Goal: Information Seeking & Learning: Learn about a topic

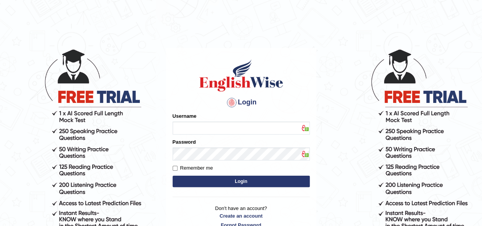
type input "IBJAJI"
click at [291, 181] on button "Login" at bounding box center [241, 181] width 137 height 11
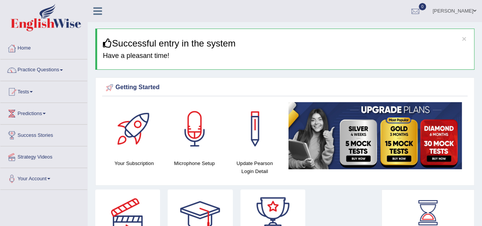
click at [173, 82] on div "Getting Started" at bounding box center [285, 87] width 362 height 11
click at [42, 68] on link "Practice Questions" at bounding box center [43, 68] width 87 height 19
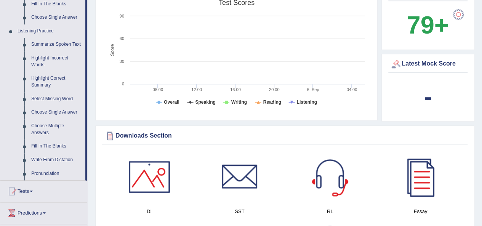
scroll to position [305, 0]
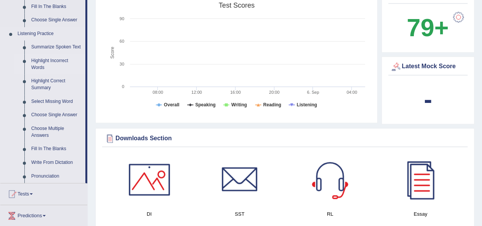
click at [46, 62] on link "Highlight Incorrect Words" at bounding box center [57, 64] width 58 height 20
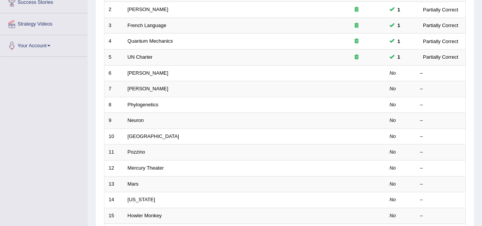
scroll to position [137, 0]
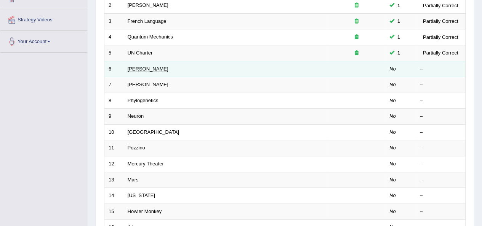
click at [137, 67] on link "[PERSON_NAME]" at bounding box center [148, 69] width 41 height 6
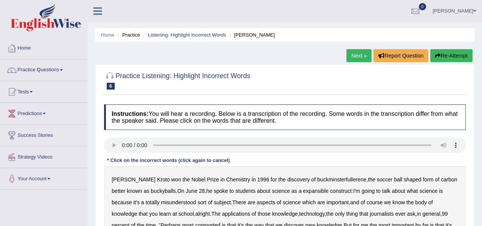
click at [447, 58] on button "Re-Attempt" at bounding box center [451, 55] width 42 height 13
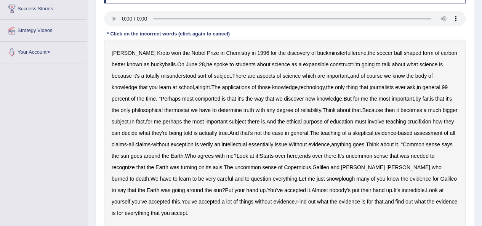
scroll to position [133, 0]
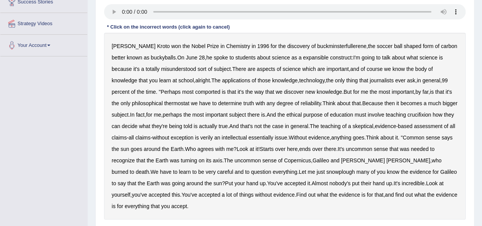
click at [303, 58] on b "expansible" at bounding box center [316, 57] width 26 height 6
click at [423, 114] on b "crucifixion" at bounding box center [419, 115] width 24 height 6
click at [372, 147] on b "uncommon" at bounding box center [359, 149] width 26 height 6
click at [372, 150] on b "uncommon" at bounding box center [359, 149] width 26 height 6
click at [326, 172] on b "snowplough" at bounding box center [340, 172] width 29 height 6
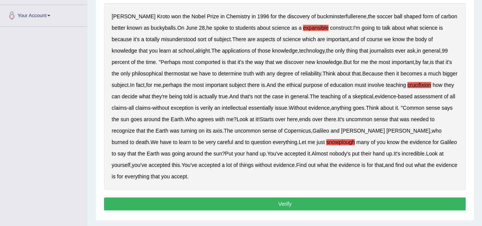
scroll to position [181, 0]
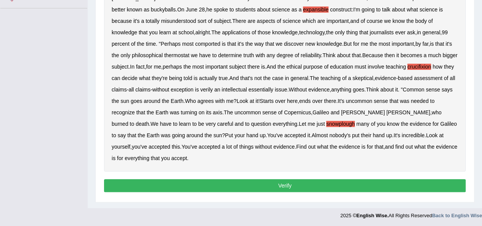
click at [420, 185] on button "Verify" at bounding box center [285, 185] width 362 height 13
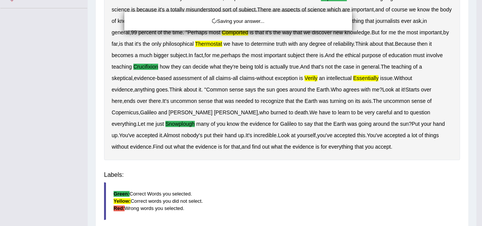
scroll to position [174, 0]
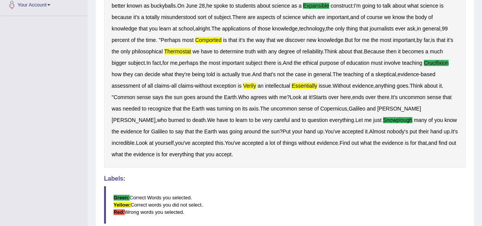
drag, startPoint x: 485, startPoint y: 97, endPoint x: 479, endPoint y: 26, distance: 71.9
click at [479, 26] on div "Home Practice Listening: Highlight Incorrect Words Harold Next » Report Questio…" at bounding box center [285, 76] width 394 height 501
drag, startPoint x: 485, startPoint y: 108, endPoint x: 480, endPoint y: 19, distance: 89.7
click at [480, 19] on div "Home Practice Listening: Highlight Incorrect Words Harold Next » Report Questio…" at bounding box center [285, 76] width 394 height 501
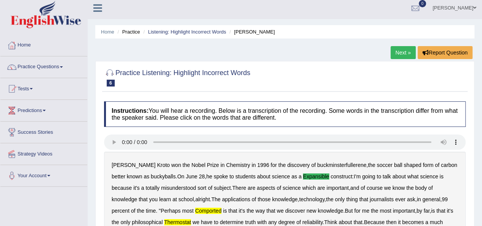
scroll to position [0, 0]
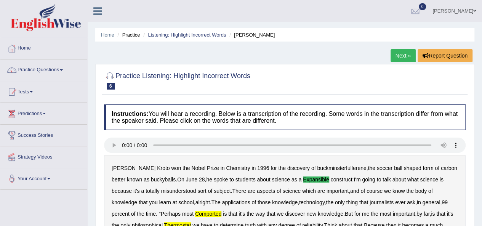
click at [404, 54] on link "Next »" at bounding box center [403, 55] width 25 height 13
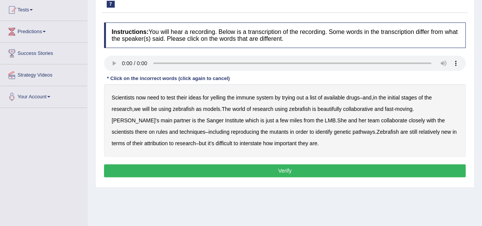
scroll to position [84, 0]
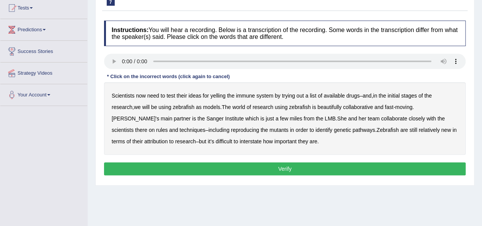
click at [219, 96] on b "yelling" at bounding box center [217, 96] width 15 height 6
click at [335, 108] on b "beautifully" at bounding box center [329, 107] width 24 height 6
click at [185, 132] on div "Scientists now need to test their ideas for yelling the immune system by trying…" at bounding box center [285, 118] width 362 height 72
click at [231, 128] on b "reproducing" at bounding box center [245, 130] width 28 height 6
click at [240, 141] on b "interstate" at bounding box center [251, 141] width 22 height 6
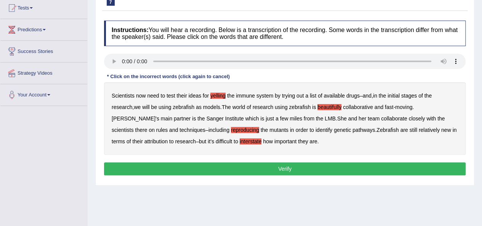
click at [251, 168] on button "Verify" at bounding box center [285, 168] width 362 height 13
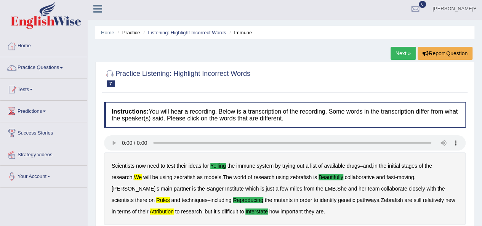
scroll to position [6, 0]
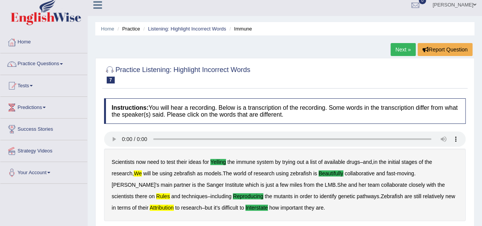
click at [398, 46] on link "Next »" at bounding box center [403, 49] width 25 height 13
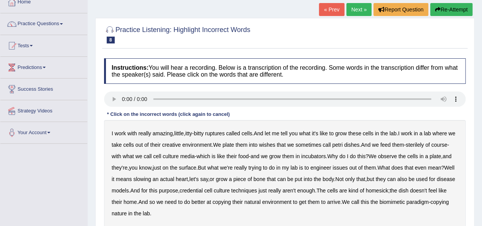
scroll to position [80, 0]
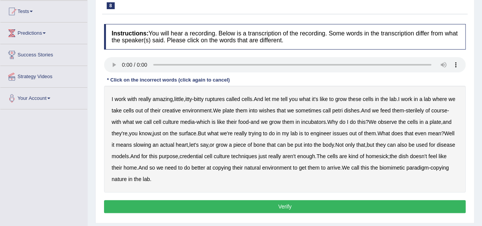
click at [180, 109] on b "creative" at bounding box center [171, 110] width 19 height 6
click at [348, 134] on b "issues" at bounding box center [340, 133] width 15 height 6
click at [281, 204] on button "Verify" at bounding box center [285, 206] width 362 height 13
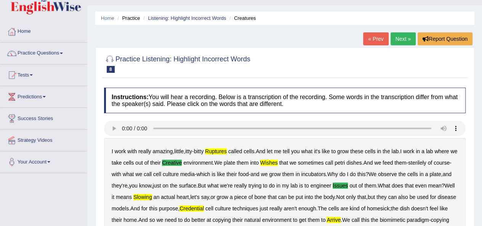
scroll to position [0, 0]
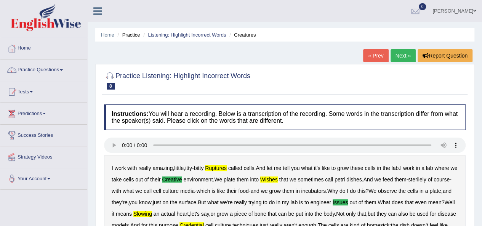
click at [376, 56] on link "« Prev" at bounding box center [375, 55] width 25 height 13
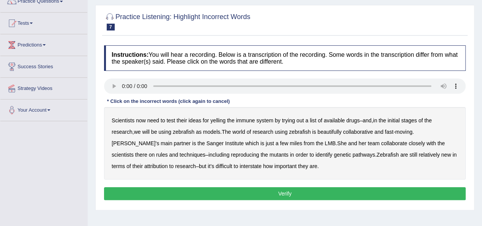
scroll to position [76, 0]
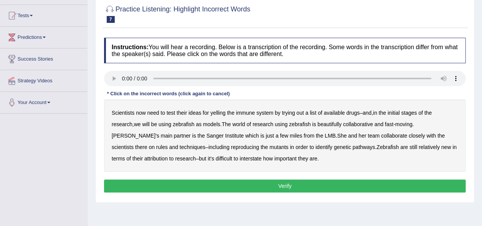
click at [220, 112] on b "yelling" at bounding box center [217, 113] width 15 height 6
click at [333, 125] on b "beautifully" at bounding box center [329, 124] width 24 height 6
click at [168, 144] on b "rules" at bounding box center [161, 147] width 11 height 6
click at [231, 145] on b "reproducing" at bounding box center [245, 147] width 28 height 6
click at [240, 157] on b "interstate" at bounding box center [251, 158] width 22 height 6
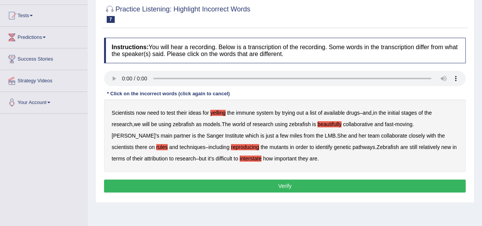
click at [266, 187] on button "Verify" at bounding box center [285, 185] width 362 height 13
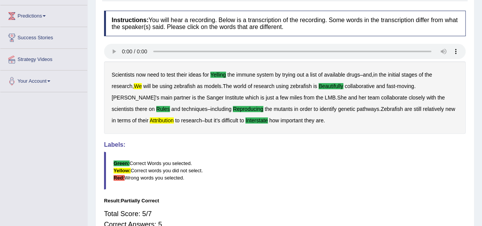
scroll to position [26, 0]
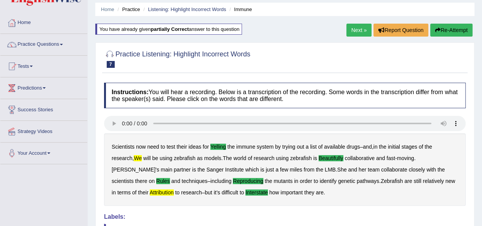
click at [443, 30] on button "Re-Attempt" at bounding box center [451, 30] width 42 height 13
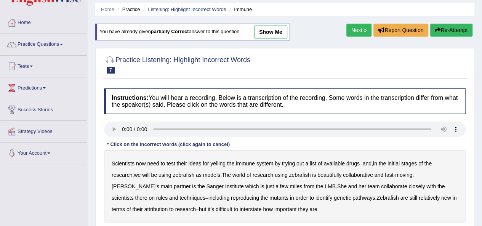
click at [221, 163] on b "yelling" at bounding box center [217, 163] width 15 height 6
click at [139, 174] on b "we" at bounding box center [137, 175] width 7 height 6
click at [334, 172] on b "beautifully" at bounding box center [329, 175] width 24 height 6
click at [168, 195] on b "rules" at bounding box center [161, 198] width 11 height 6
click at [144, 207] on b "attribution" at bounding box center [155, 209] width 23 height 6
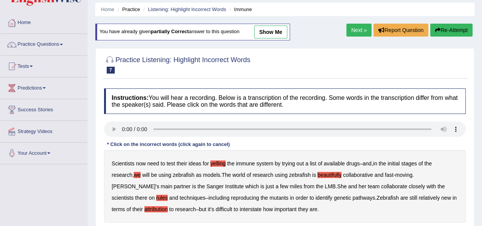
click at [240, 208] on b "interstate" at bounding box center [251, 209] width 22 height 6
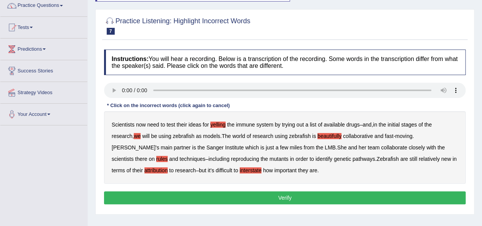
scroll to position [71, 0]
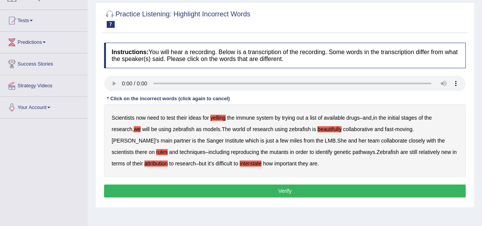
click at [384, 192] on button "Verify" at bounding box center [285, 190] width 362 height 13
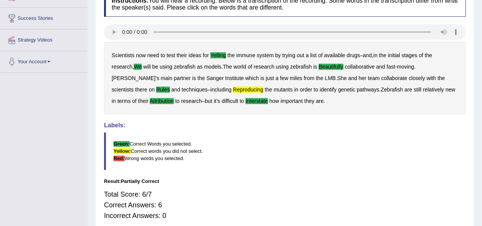
scroll to position [0, 0]
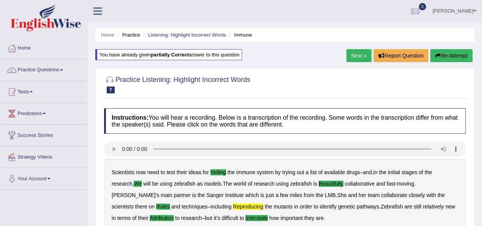
click at [362, 52] on link "Next »" at bounding box center [358, 55] width 25 height 13
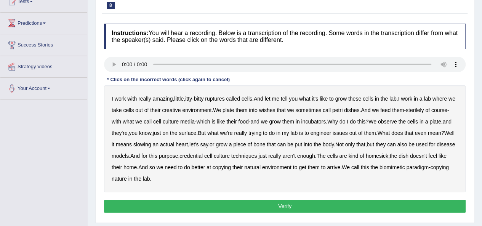
scroll to position [91, 0]
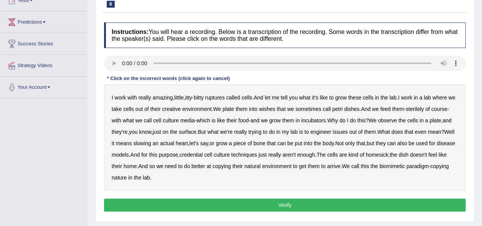
click at [218, 98] on b "ruptures" at bounding box center [214, 97] width 19 height 6
click at [179, 108] on b "creative" at bounding box center [171, 109] width 19 height 6
click at [348, 132] on b "issues" at bounding box center [340, 132] width 15 height 6
click at [151, 142] on b "slowing" at bounding box center [142, 143] width 18 height 6
click at [203, 155] on b "credential" at bounding box center [190, 155] width 23 height 6
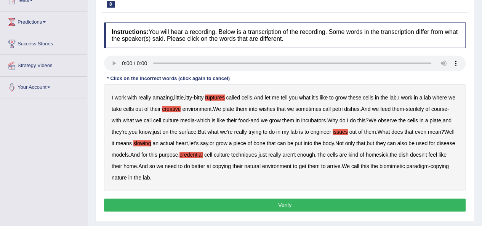
click at [231, 166] on b "copying" at bounding box center [222, 166] width 18 height 6
click at [340, 164] on b "arrive" at bounding box center [333, 166] width 13 height 6
click at [247, 204] on button "Verify" at bounding box center [285, 205] width 362 height 13
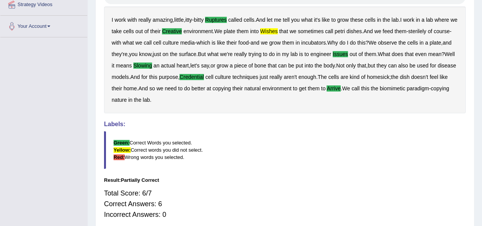
scroll to position [0, 0]
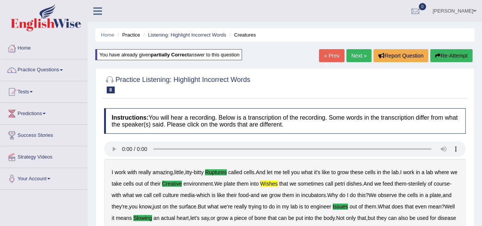
click at [361, 59] on link "Next »" at bounding box center [358, 55] width 25 height 13
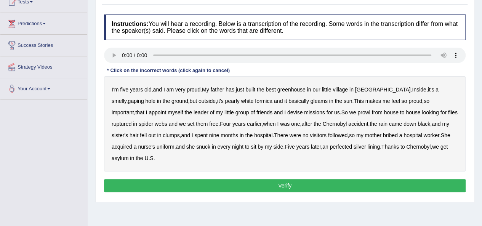
scroll to position [91, 0]
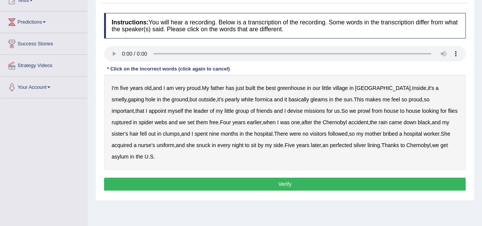
click at [295, 89] on b "greenhouse" at bounding box center [291, 88] width 28 height 6
click at [225, 99] on b "pearly" at bounding box center [232, 99] width 14 height 6
click at [288, 99] on b "basically" at bounding box center [298, 99] width 21 height 6
click at [357, 111] on b "prowl" at bounding box center [363, 111] width 13 height 6
click at [328, 134] on b "followed" at bounding box center [337, 134] width 19 height 6
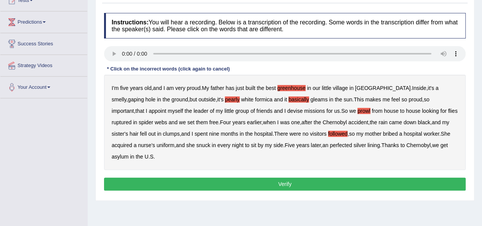
click at [406, 146] on b "Chernobyl" at bounding box center [418, 145] width 24 height 6
click at [293, 181] on button "Verify" at bounding box center [285, 184] width 362 height 13
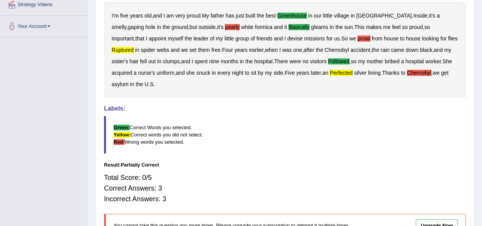
scroll to position [0, 0]
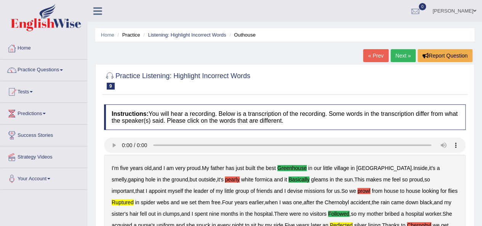
click at [381, 55] on link "« Prev" at bounding box center [375, 55] width 25 height 13
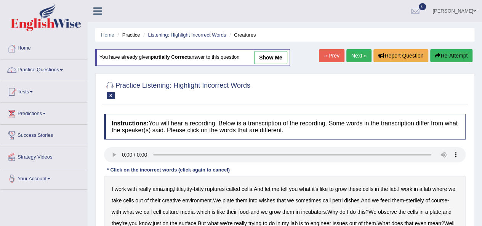
click at [358, 53] on link "Next »" at bounding box center [358, 55] width 25 height 13
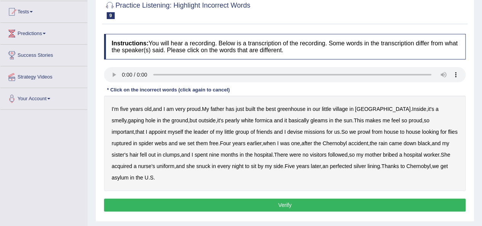
scroll to position [91, 0]
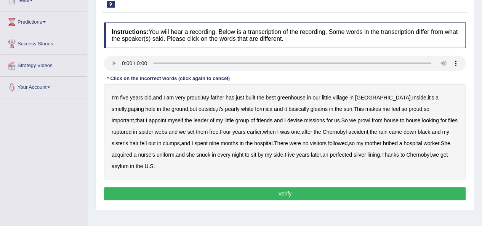
click at [296, 97] on b "greenhouse" at bounding box center [291, 97] width 28 height 6
click at [131, 129] on b "ruptured" at bounding box center [122, 132] width 20 height 6
click at [330, 155] on b "perfected" at bounding box center [341, 155] width 22 height 6
click at [298, 191] on button "Verify" at bounding box center [285, 193] width 362 height 13
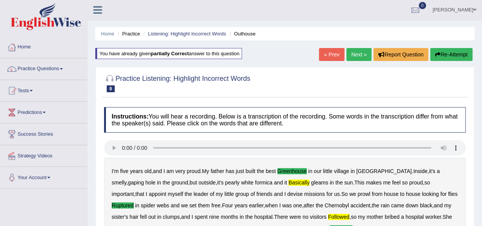
scroll to position [0, 0]
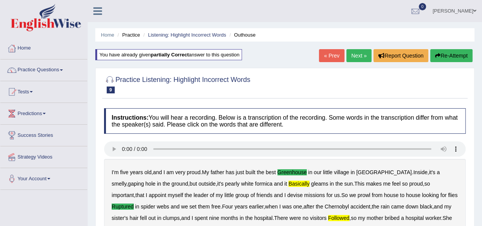
click at [361, 57] on link "Next »" at bounding box center [358, 55] width 25 height 13
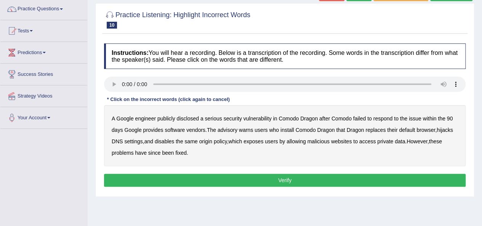
scroll to position [76, 0]
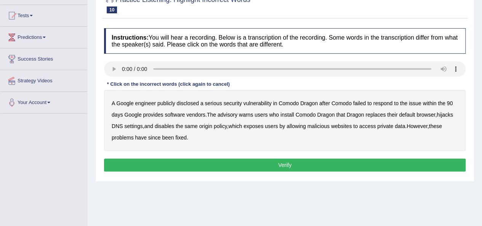
click at [194, 104] on div "A Google engineer publicly disclosed a serious security vulnerability in Comodo…" at bounding box center [285, 120] width 362 height 61
click at [194, 104] on b "disclosed" at bounding box center [188, 103] width 22 height 6
click at [378, 115] on b "replaces" at bounding box center [375, 115] width 20 height 6
click at [308, 164] on button "Verify" at bounding box center [285, 165] width 362 height 13
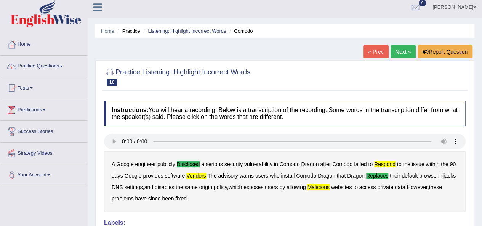
scroll to position [0, 0]
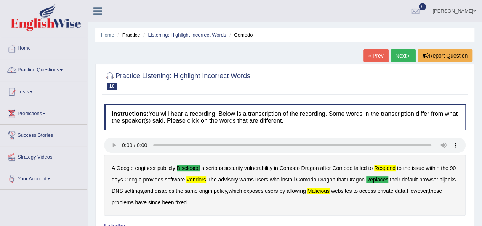
click at [405, 54] on link "Next »" at bounding box center [403, 55] width 25 height 13
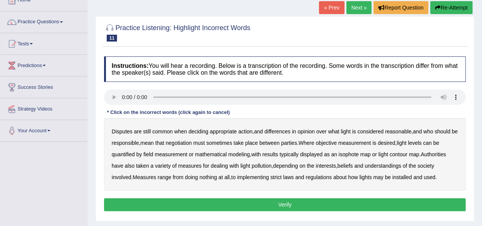
scroll to position [70, 0]
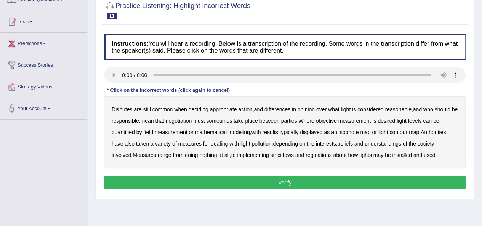
click at [397, 110] on b "reasonable" at bounding box center [398, 109] width 26 height 6
click at [138, 121] on b "responsible" at bounding box center [125, 121] width 27 height 6
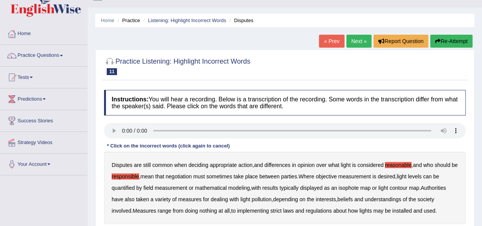
scroll to position [0, 0]
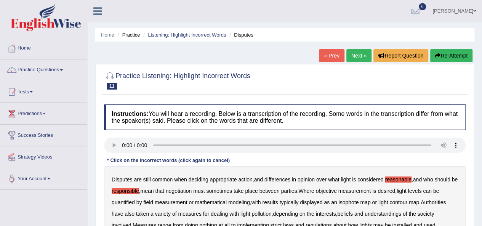
click at [446, 57] on button "Re-Attempt" at bounding box center [451, 55] width 42 height 13
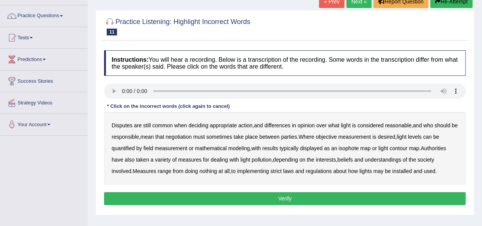
scroll to position [61, 0]
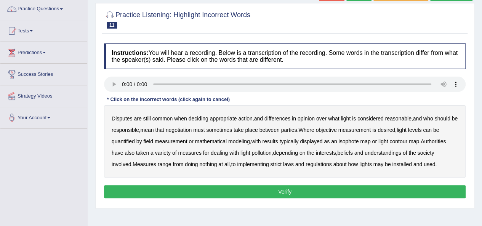
click at [402, 120] on b "reasonable" at bounding box center [398, 118] width 26 height 6
click at [293, 186] on button "Verify" at bounding box center [285, 191] width 362 height 13
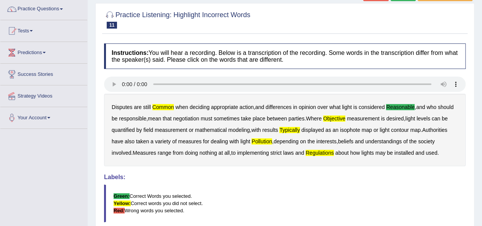
scroll to position [0, 0]
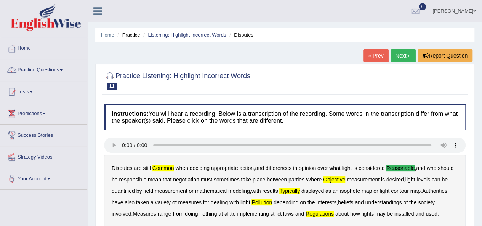
click at [378, 55] on link "« Prev" at bounding box center [375, 55] width 25 height 13
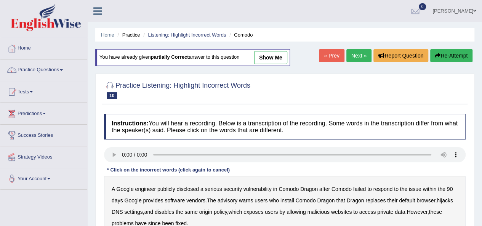
click at [360, 55] on link "Next »" at bounding box center [358, 55] width 25 height 13
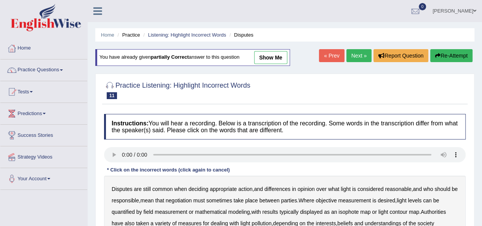
click at [167, 191] on b "common" at bounding box center [162, 189] width 21 height 6
click at [336, 199] on b "objective" at bounding box center [325, 200] width 21 height 6
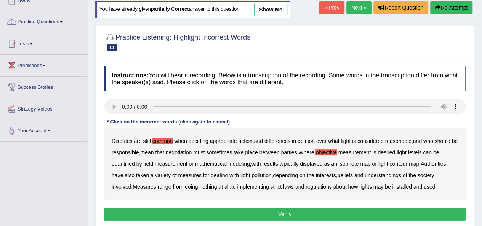
scroll to position [61, 0]
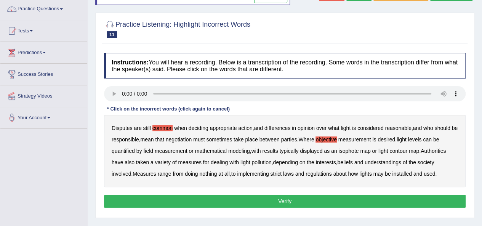
click at [325, 199] on button "Verify" at bounding box center [285, 201] width 362 height 13
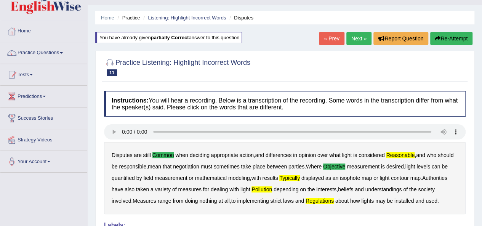
scroll to position [0, 0]
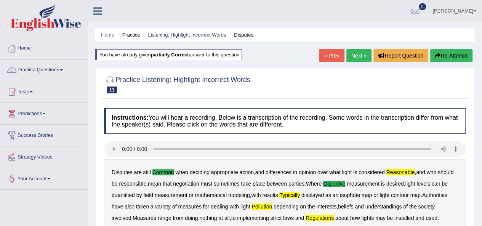
click at [458, 56] on button "Re-Attempt" at bounding box center [451, 55] width 42 height 13
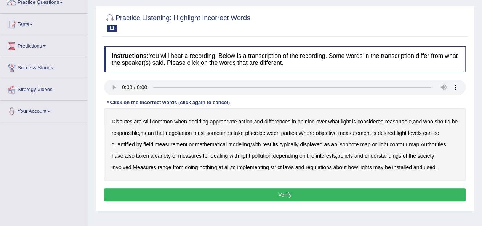
scroll to position [76, 0]
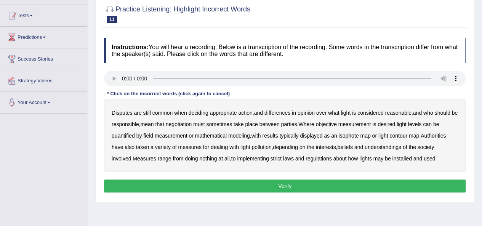
click at [162, 112] on b "common" at bounding box center [162, 113] width 21 height 6
click at [397, 114] on b "reasonable" at bounding box center [398, 113] width 26 height 6
click at [336, 124] on b "objective" at bounding box center [325, 124] width 21 height 6
click at [322, 160] on b "regulations" at bounding box center [319, 158] width 26 height 6
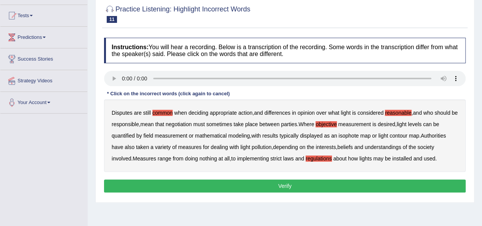
click at [266, 183] on button "Verify" at bounding box center [285, 185] width 362 height 13
